Goal: Task Accomplishment & Management: Use online tool/utility

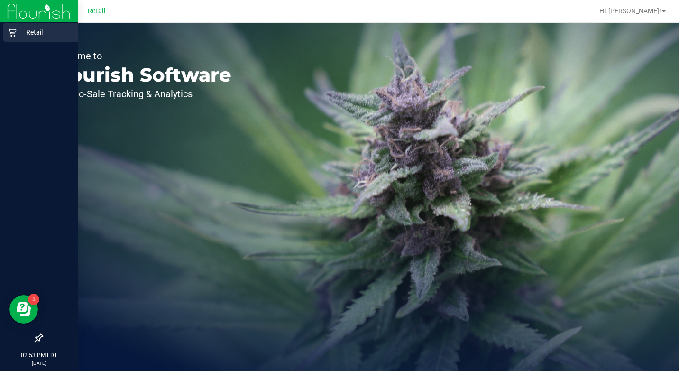
click at [15, 35] on icon at bounding box center [11, 32] width 9 height 9
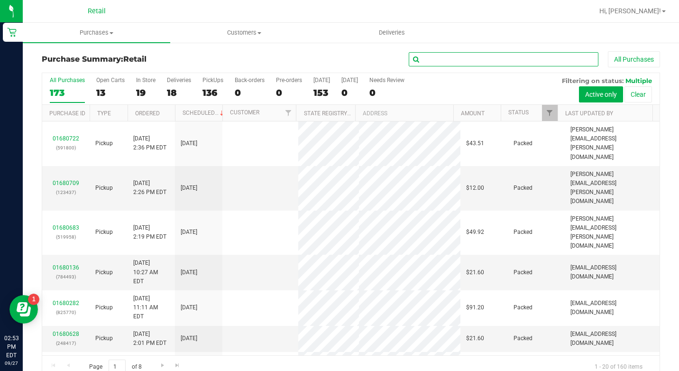
click at [556, 58] on input "text" at bounding box center [504, 59] width 190 height 14
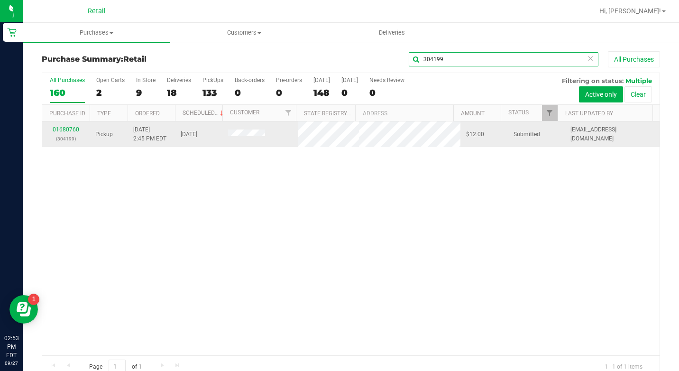
type input "304199"
click at [70, 125] on td "01680760 (304199)" at bounding box center [65, 134] width 47 height 26
click at [73, 129] on link "01680760" at bounding box center [66, 129] width 27 height 7
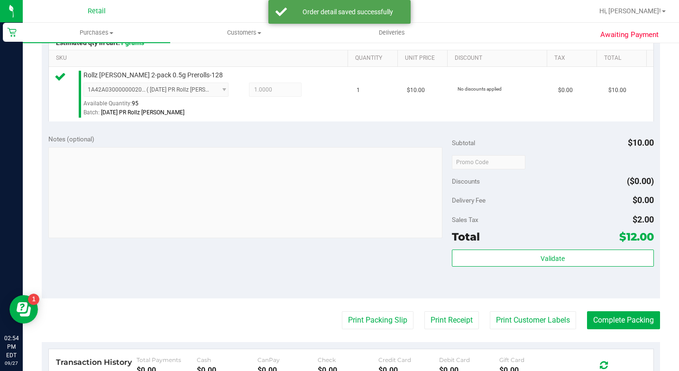
scroll to position [425, 0]
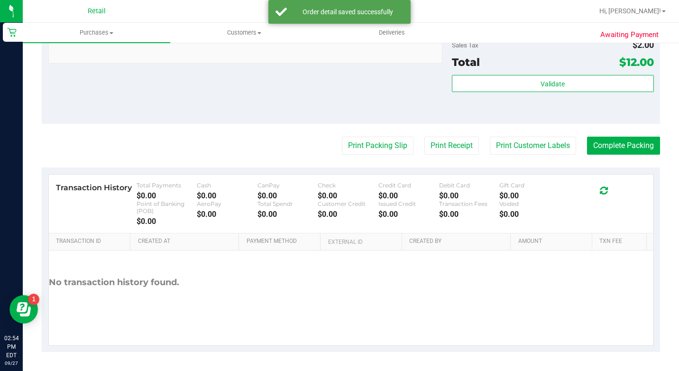
click at [592, 148] on button "Complete Packing" at bounding box center [623, 146] width 73 height 18
